Goal: Check status: Check status

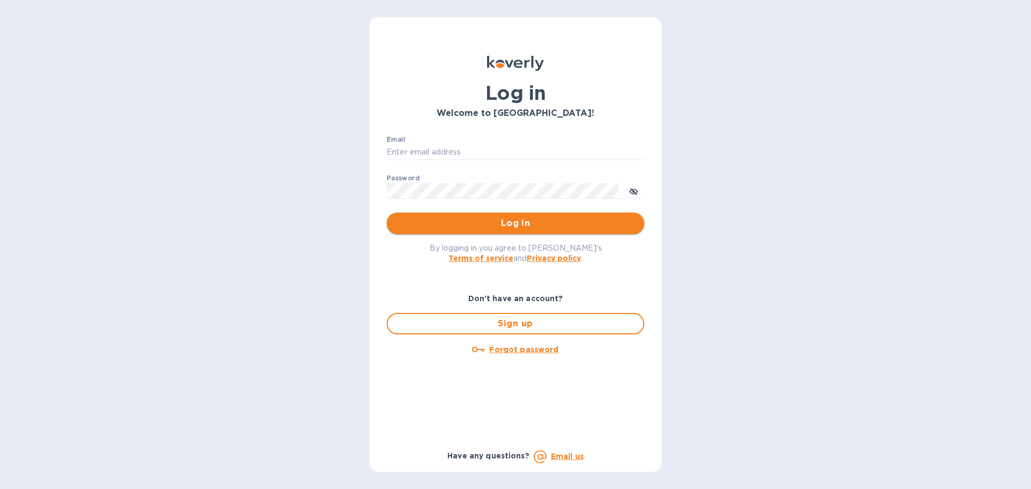
type input "[EMAIL_ADDRESS][DOMAIN_NAME]"
click at [458, 227] on span "Log in" at bounding box center [515, 223] width 241 height 13
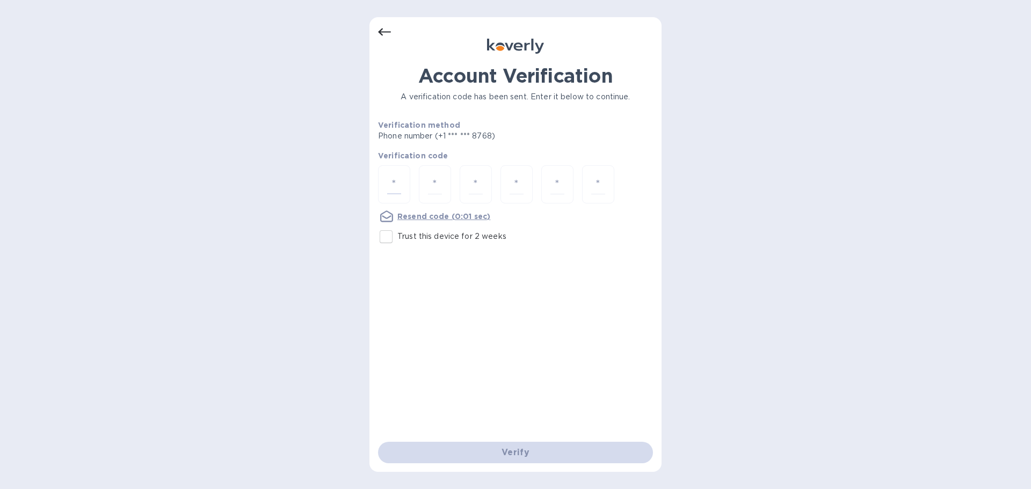
drag, startPoint x: 398, startPoint y: 182, endPoint x: 418, endPoint y: 231, distance: 53.8
click at [397, 182] on input "number" at bounding box center [394, 185] width 14 height 20
paste input "5"
type input "5"
type input "1"
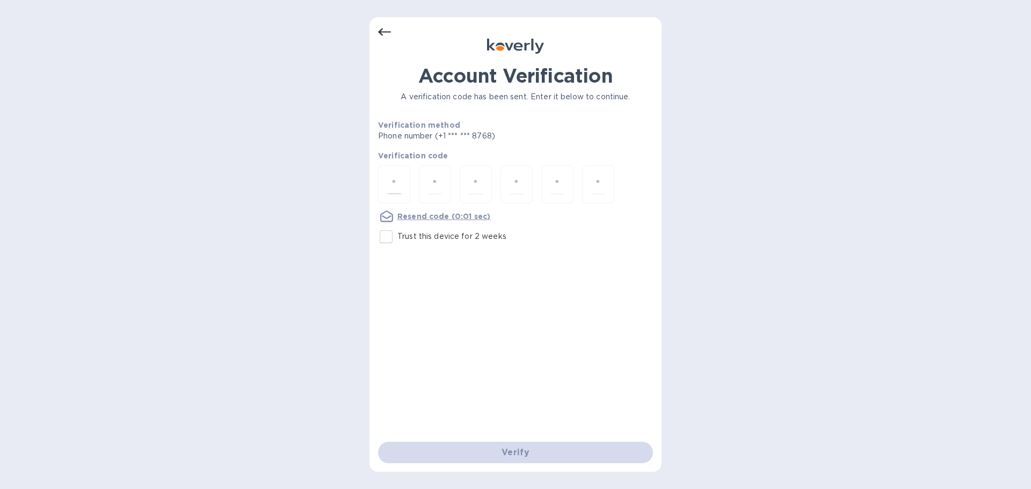
type input "8"
type input "2"
type input "5"
type input "3"
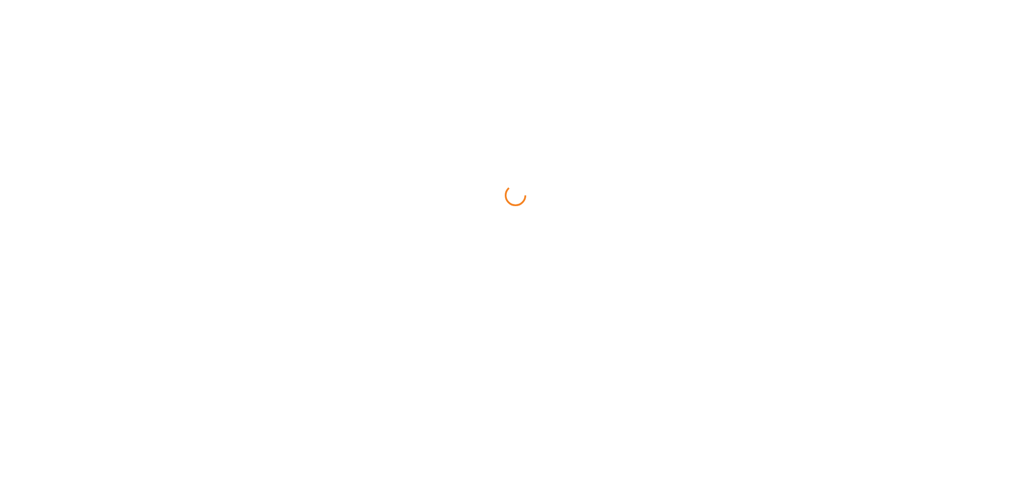
click at [467, 0] on html at bounding box center [515, 0] width 1031 height 0
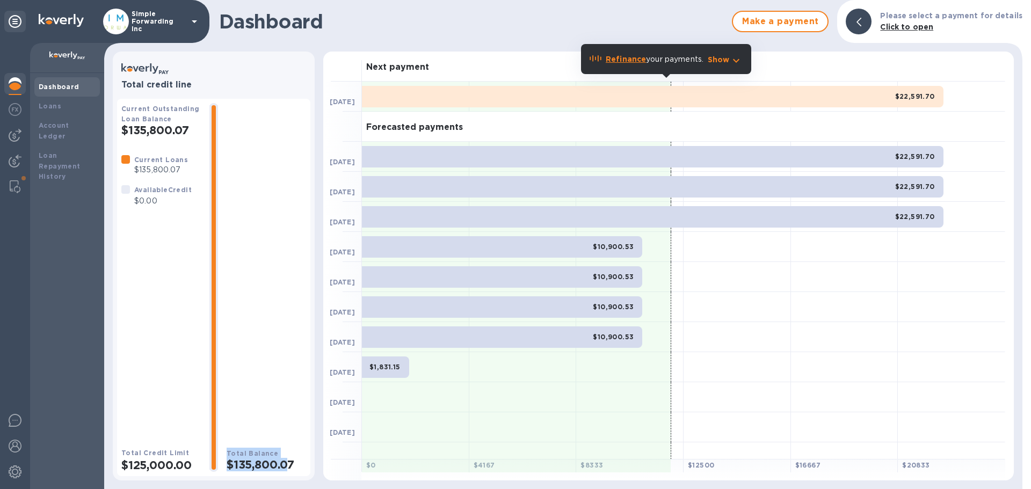
drag, startPoint x: 214, startPoint y: 473, endPoint x: 294, endPoint y: 470, distance: 80.1
click at [294, 470] on div "Current Outstanding Loan Balance $135,800.07 Current Loans $135,800.07 Availabl…" at bounding box center [213, 287] width 185 height 369
click at [294, 470] on h2 "$135,800.07" at bounding box center [266, 464] width 79 height 13
